Goal: Answer question/provide support

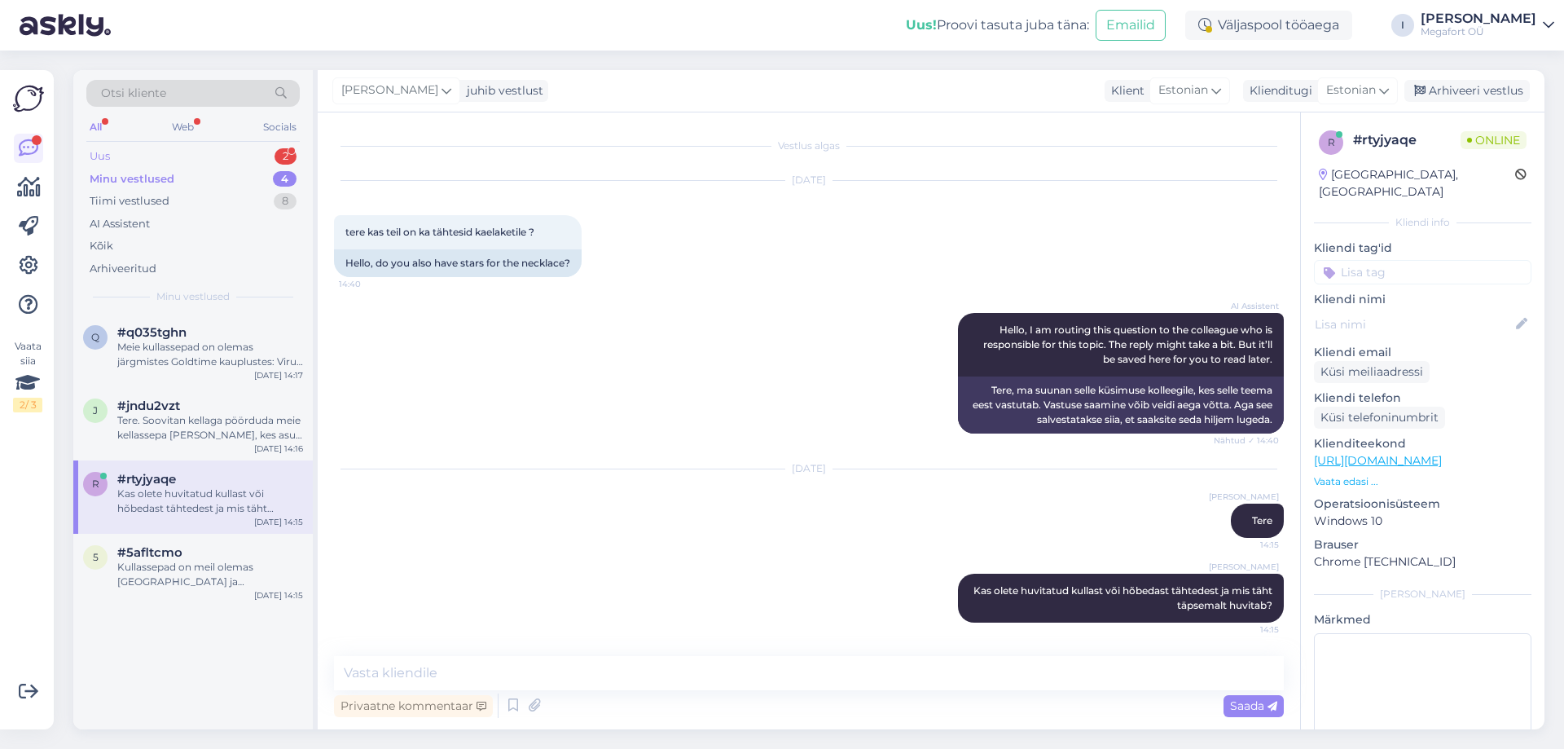
click at [165, 155] on div "Uus 2" at bounding box center [192, 156] width 213 height 23
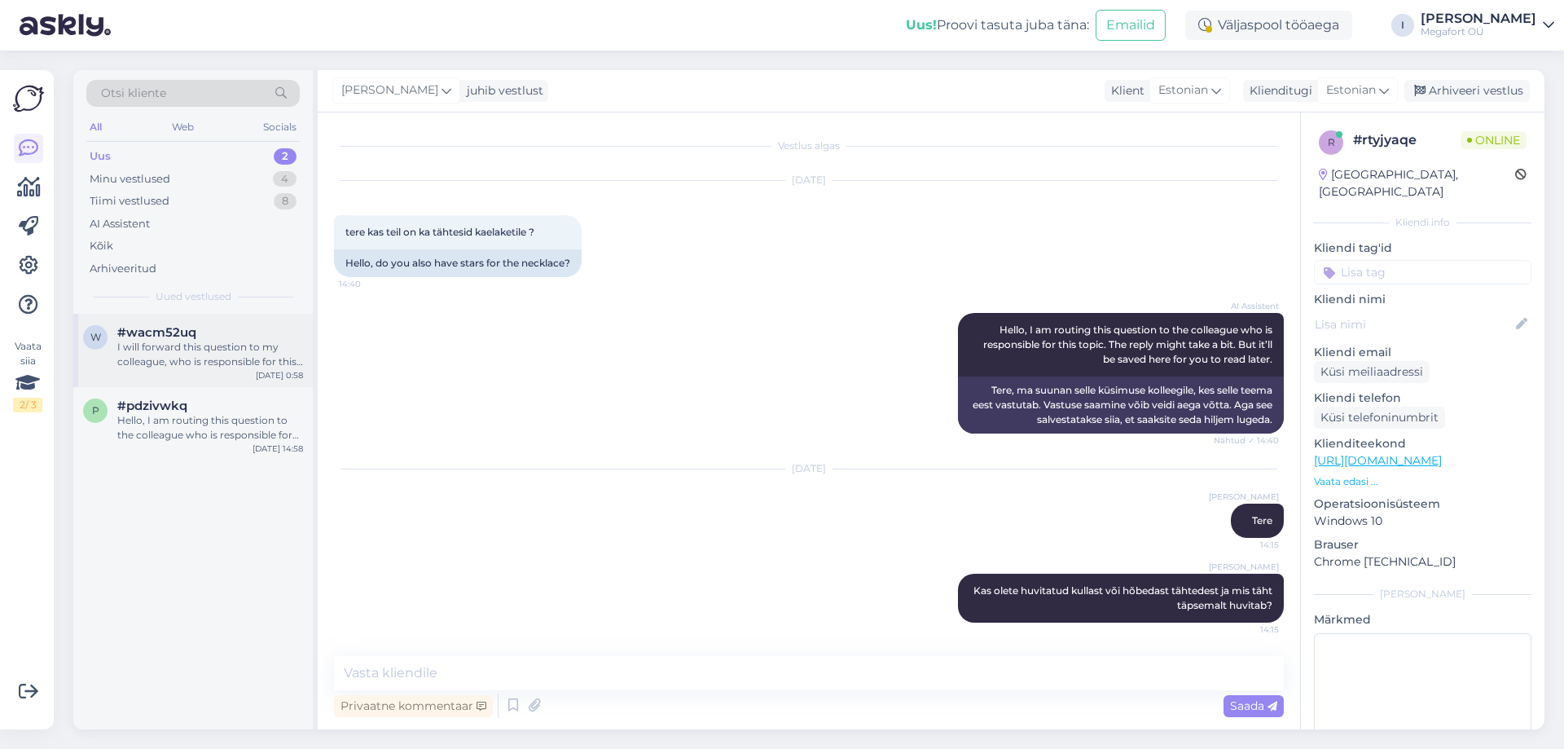
click at [223, 337] on div "#wacm52uq" at bounding box center [210, 332] width 186 height 15
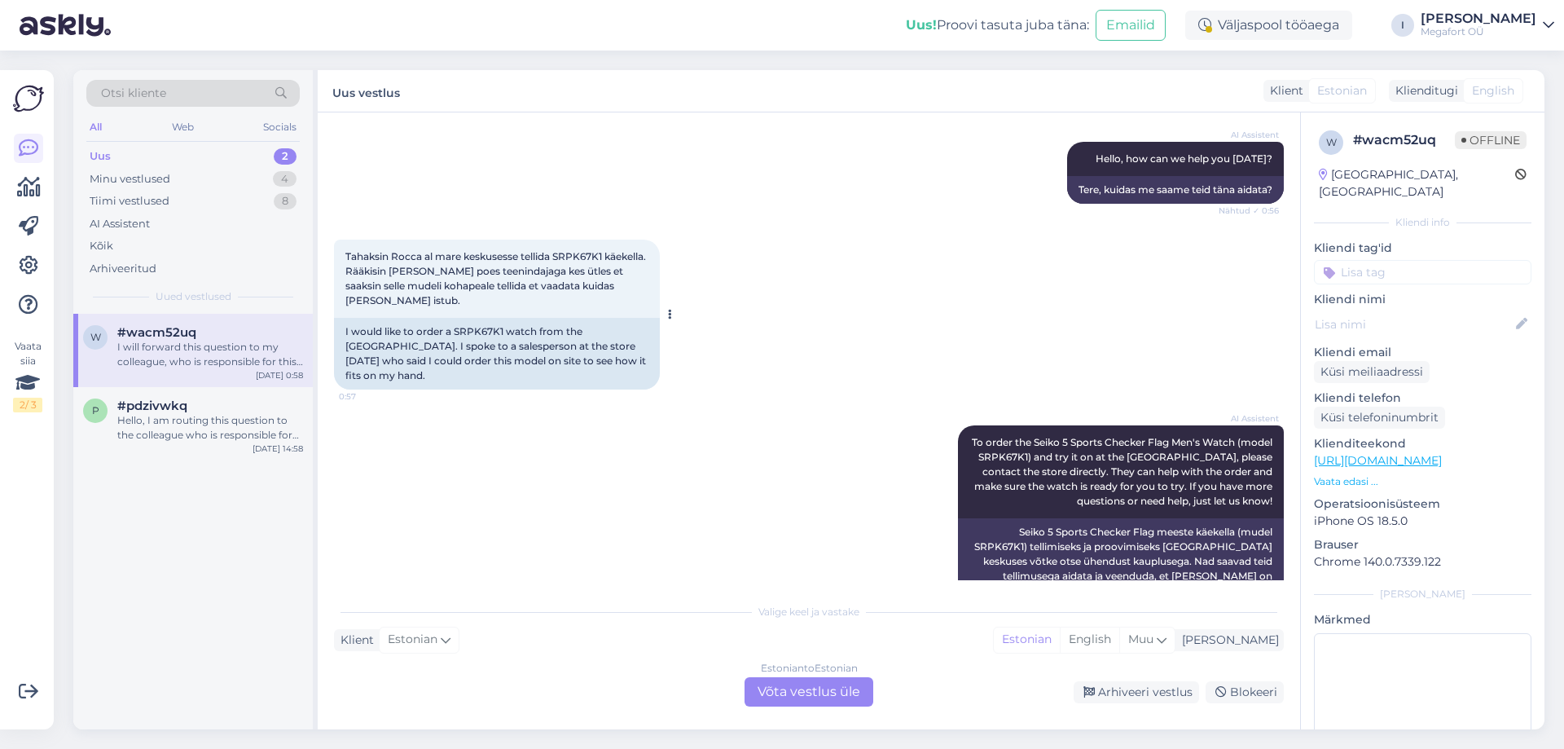
scroll to position [497, 0]
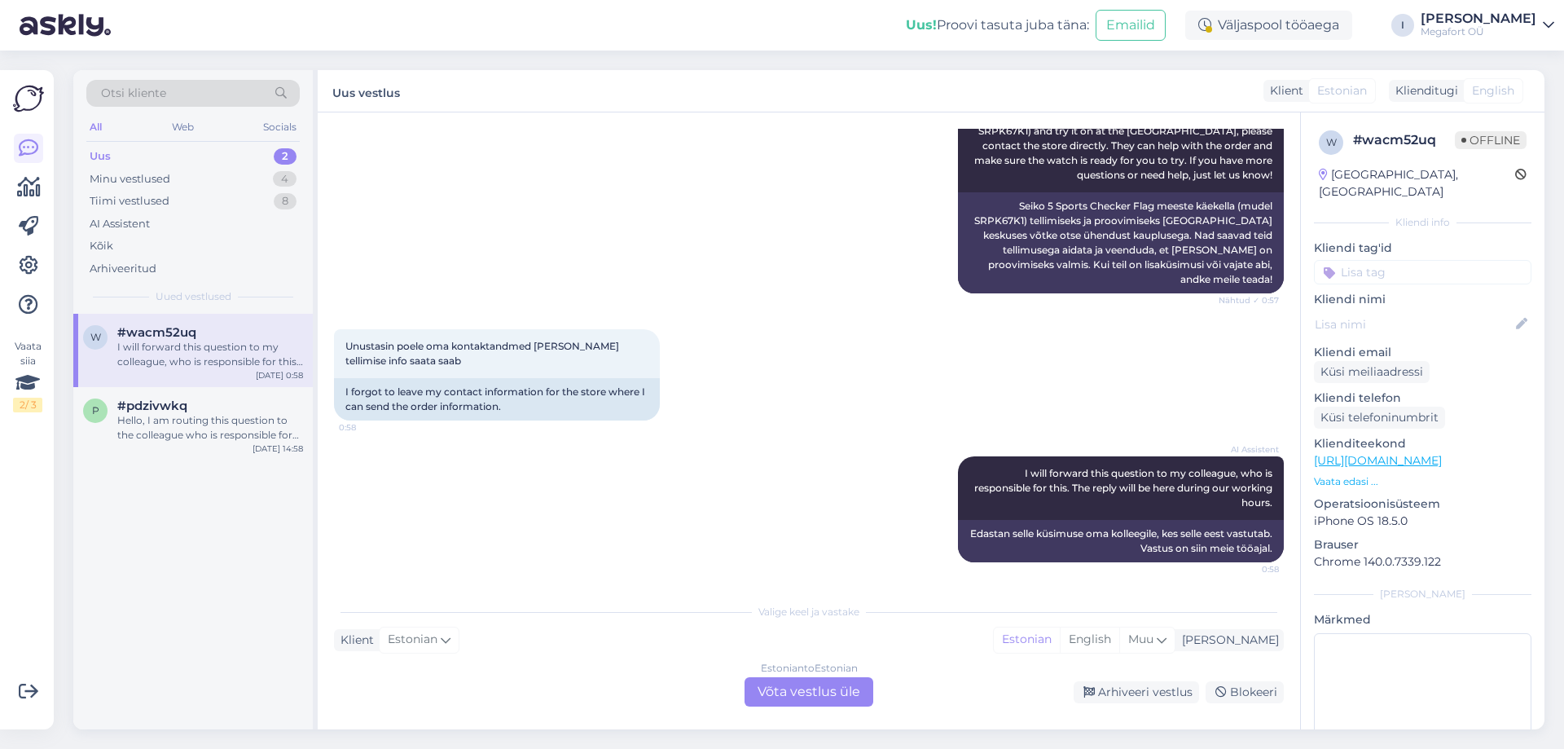
click at [822, 698] on div "Estonian to Estonian Võta vestlus üle" at bounding box center [809, 691] width 129 height 29
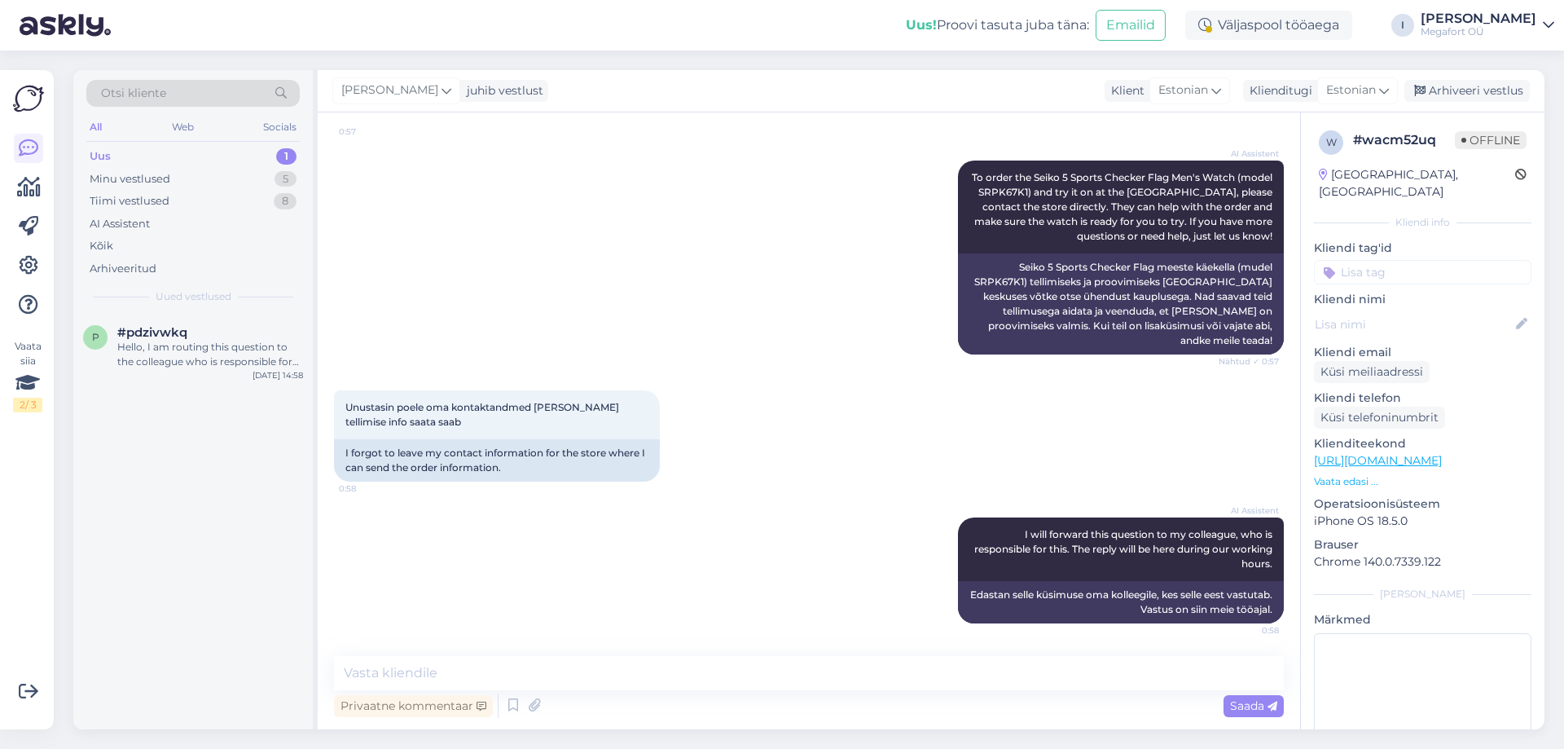
scroll to position [436, 0]
click at [810, 684] on textarea at bounding box center [809, 673] width 950 height 34
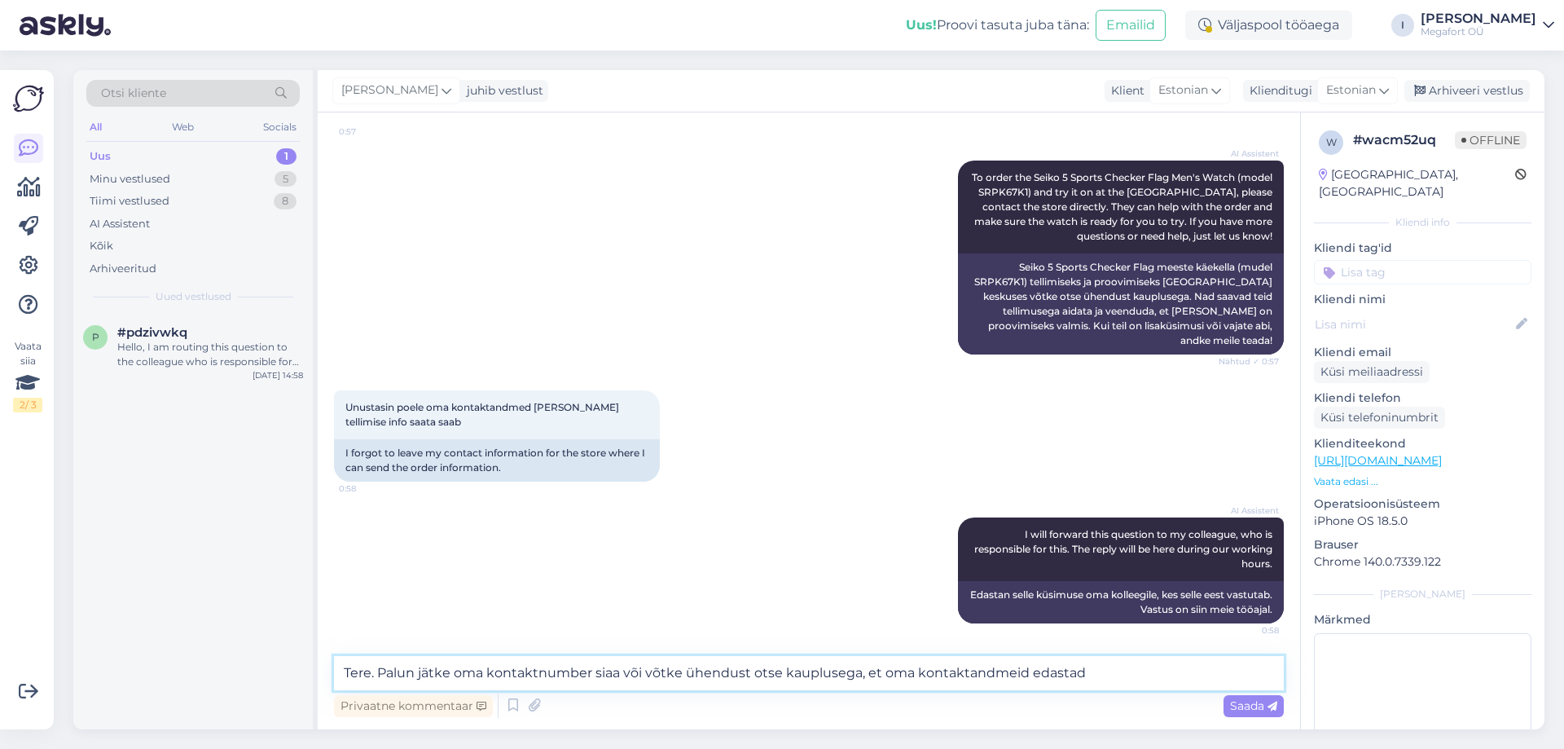
type textarea "Tere. Palun jätke oma kontaktnumber siaa või võtke ühendust otse kauplusega, et…"
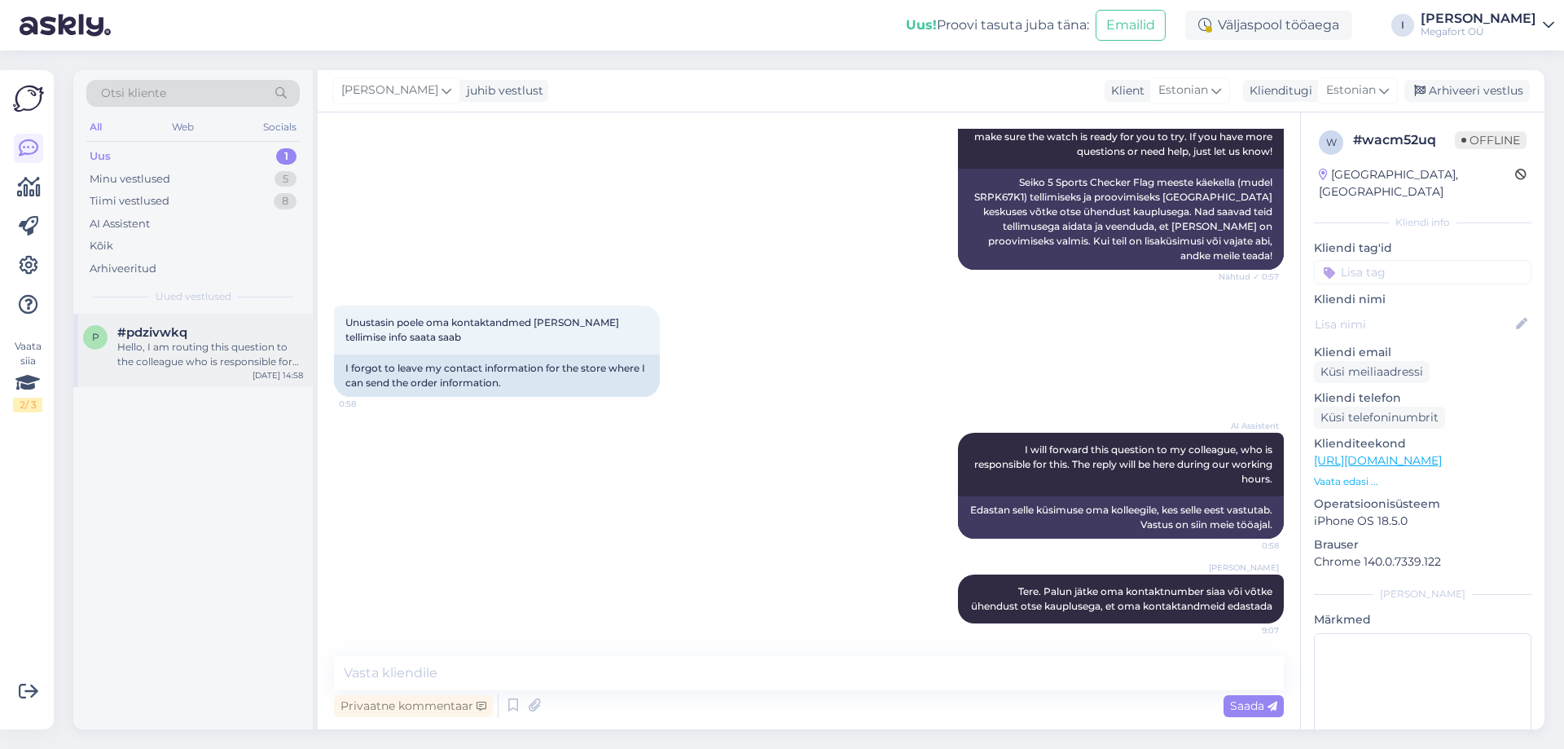
click at [127, 354] on div "Hello, I am routing this question to the colleague who is responsible for this …" at bounding box center [210, 354] width 186 height 29
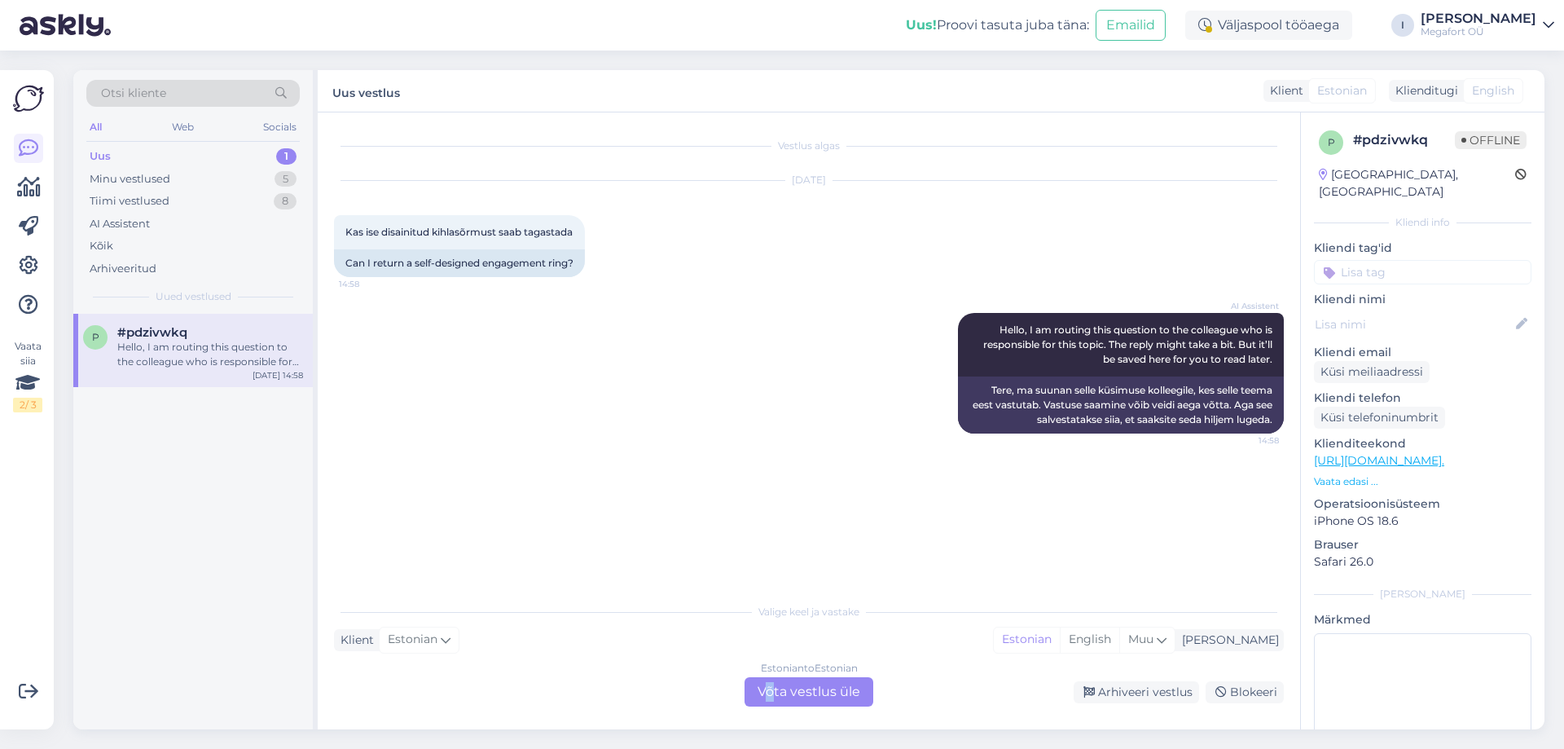
click at [771, 694] on div "Estonian to Estonian Võta vestlus üle" at bounding box center [809, 691] width 129 height 29
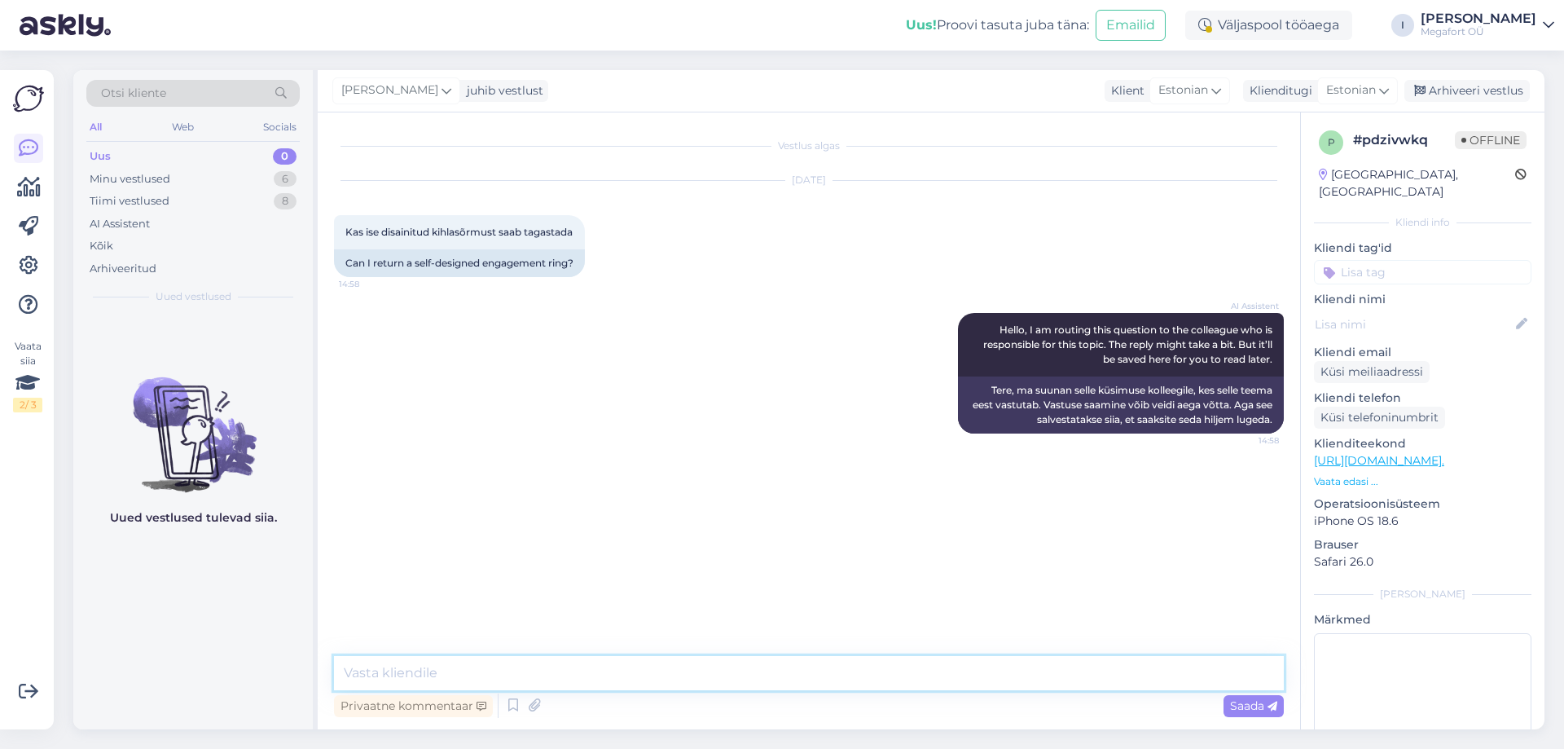
click at [613, 680] on textarea at bounding box center [809, 673] width 950 height 34
type textarea "Tere. Tellimisel valmistatud tooteid ei kahjuks ümber vahetada ega ka tagastada."
